Goal: Transaction & Acquisition: Subscribe to service/newsletter

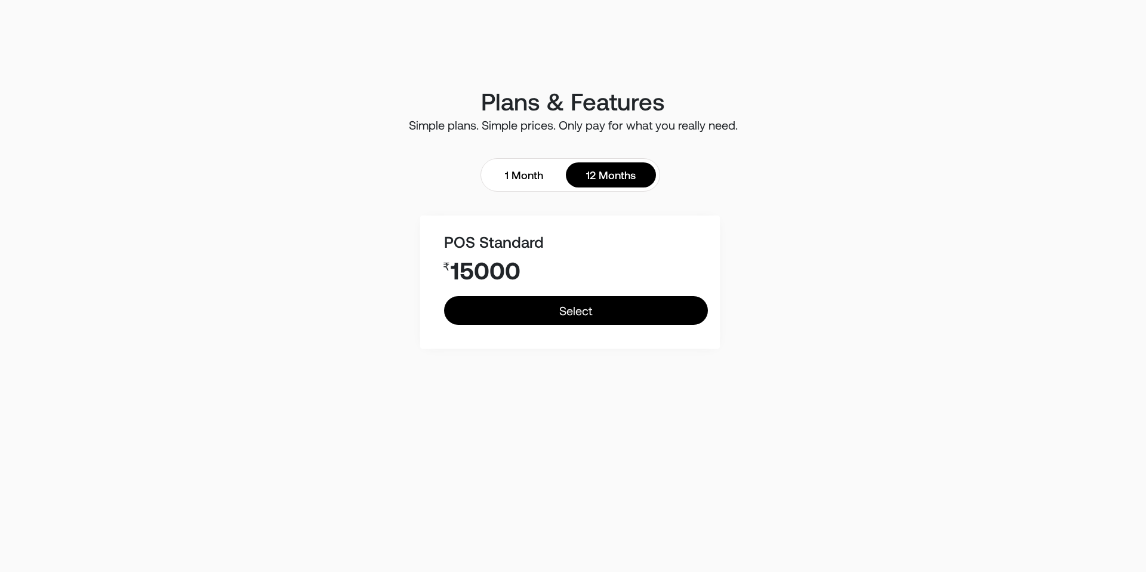
click at [288, 62] on html "Plans & Features Simple plans. Simple prices. Only pay for what you really need…" at bounding box center [573, 286] width 1146 height 572
